Goal: Task Accomplishment & Management: Manage account settings

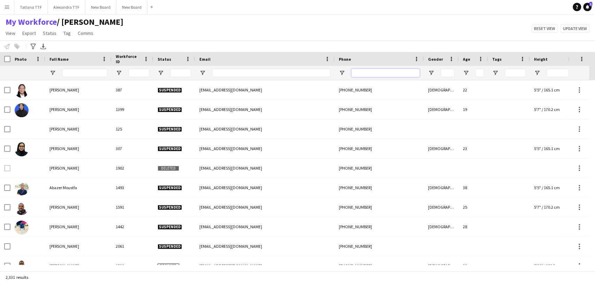
click at [375, 77] on input "Phone Filter Input" at bounding box center [385, 73] width 68 height 8
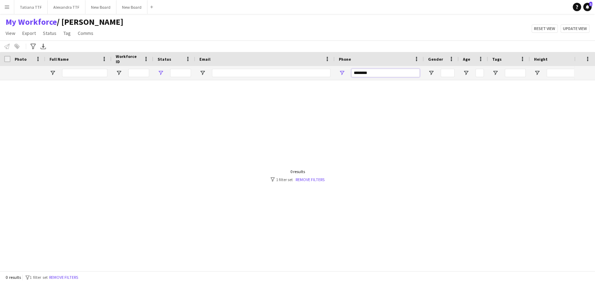
type input "********"
click at [160, 71] on span "Open Filter Menu" at bounding box center [160, 73] width 6 height 6
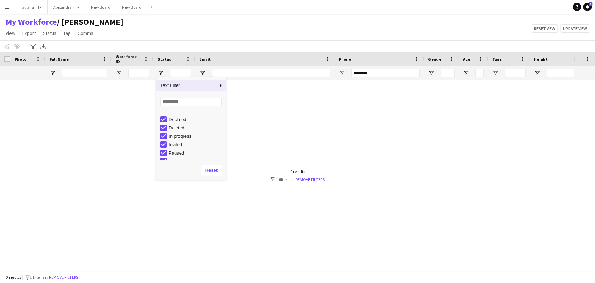
scroll to position [44, 0]
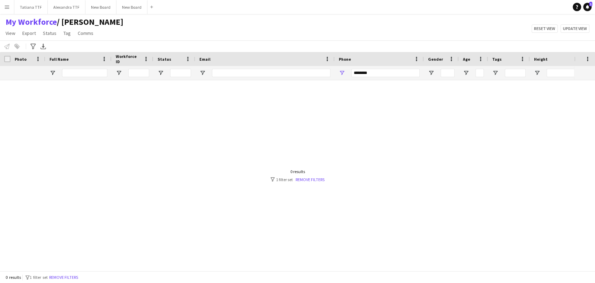
click at [294, 113] on div at bounding box center [287, 172] width 574 height 184
drag, startPoint x: 373, startPoint y: 74, endPoint x: 346, endPoint y: 76, distance: 27.7
click at [349, 76] on div "********" at bounding box center [378, 73] width 89 height 14
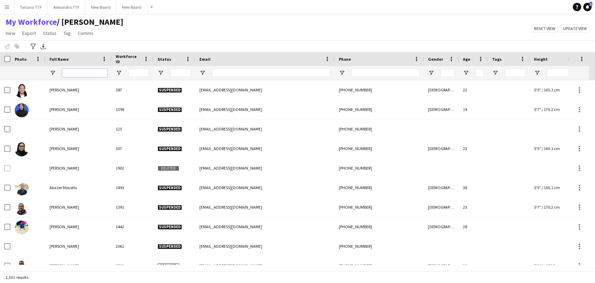
click at [85, 71] on input "Full Name Filter Input" at bounding box center [84, 73] width 45 height 8
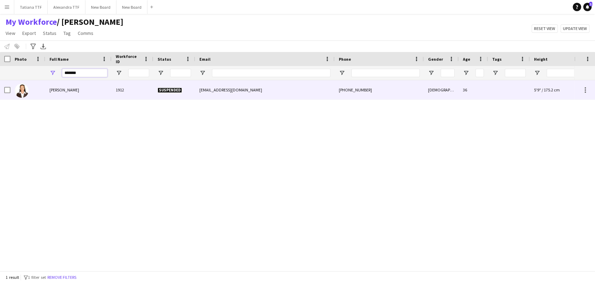
type input "*******"
click at [24, 88] on img at bounding box center [22, 91] width 14 height 14
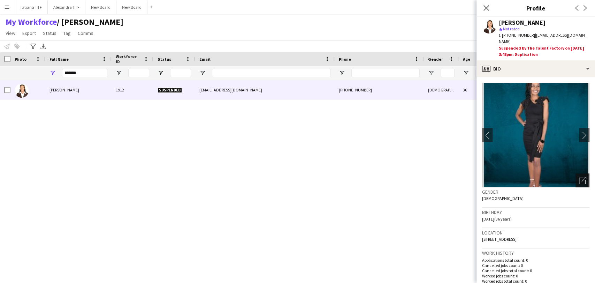
click at [579, 177] on icon "Open photos pop-in" at bounding box center [582, 180] width 7 height 7
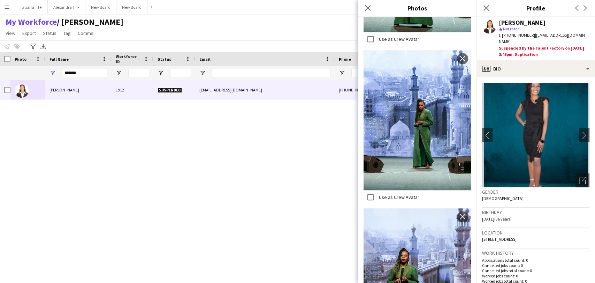
scroll to position [116, 0]
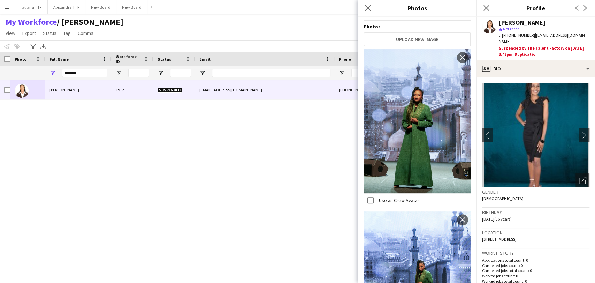
click at [70, 143] on div "[PERSON_NAME] 1912 Suspended [EMAIL_ADDRESS][DOMAIN_NAME] [PHONE_NUMBER] [DEMOG…" at bounding box center [287, 172] width 574 height 184
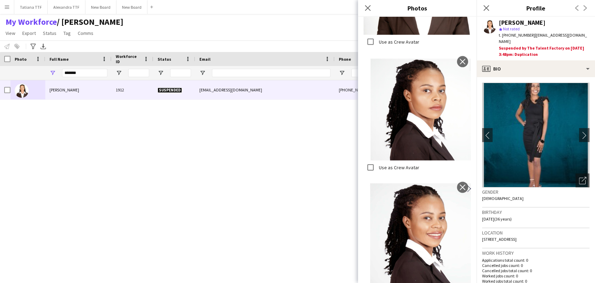
scroll to position [1161, 0]
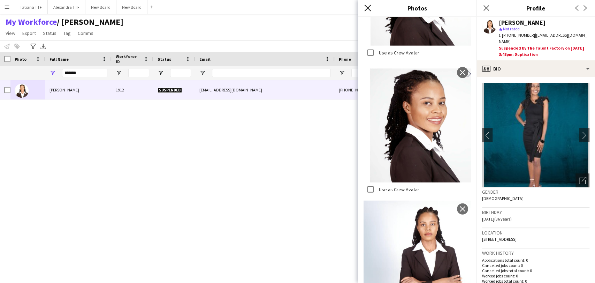
click at [365, 8] on icon "Close pop-in" at bounding box center [367, 8] width 7 height 7
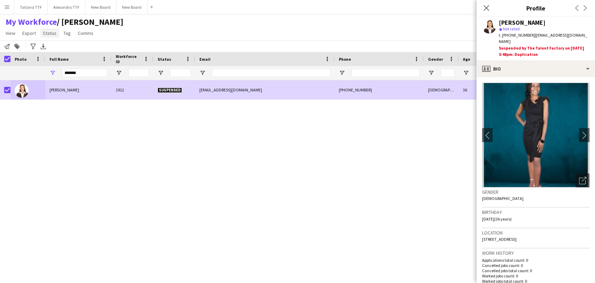
click at [51, 34] on span "Status" at bounding box center [50, 33] width 14 height 6
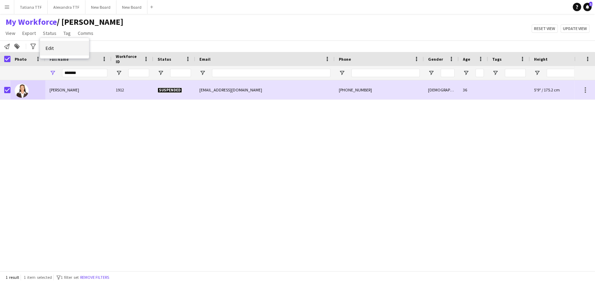
click at [57, 45] on link "Edit" at bounding box center [64, 48] width 49 height 15
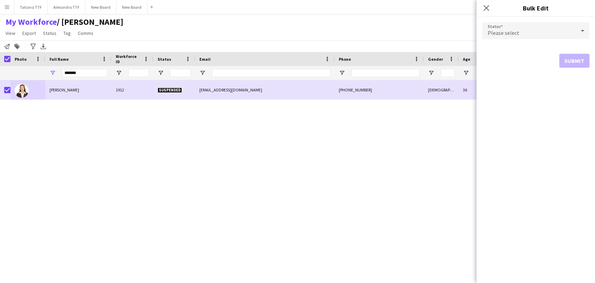
click at [579, 32] on icon at bounding box center [582, 31] width 8 height 14
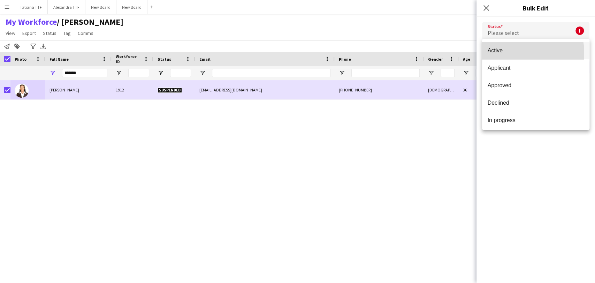
click at [510, 53] on span "Active" at bounding box center [535, 50] width 96 height 7
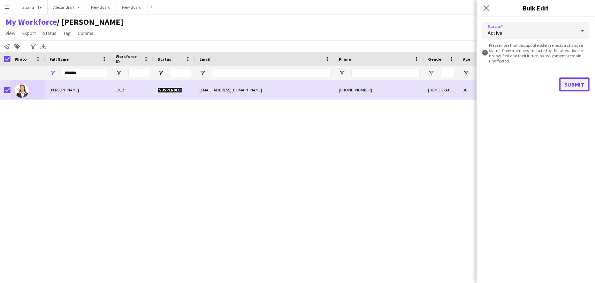
click at [582, 80] on button "Submit" at bounding box center [574, 84] width 30 height 14
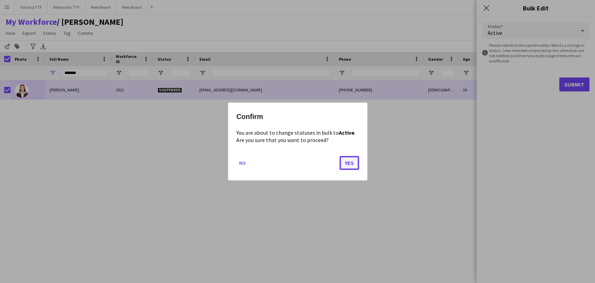
click at [348, 164] on button "Yes" at bounding box center [349, 163] width 20 height 14
